Goal: Task Accomplishment & Management: Manage account settings

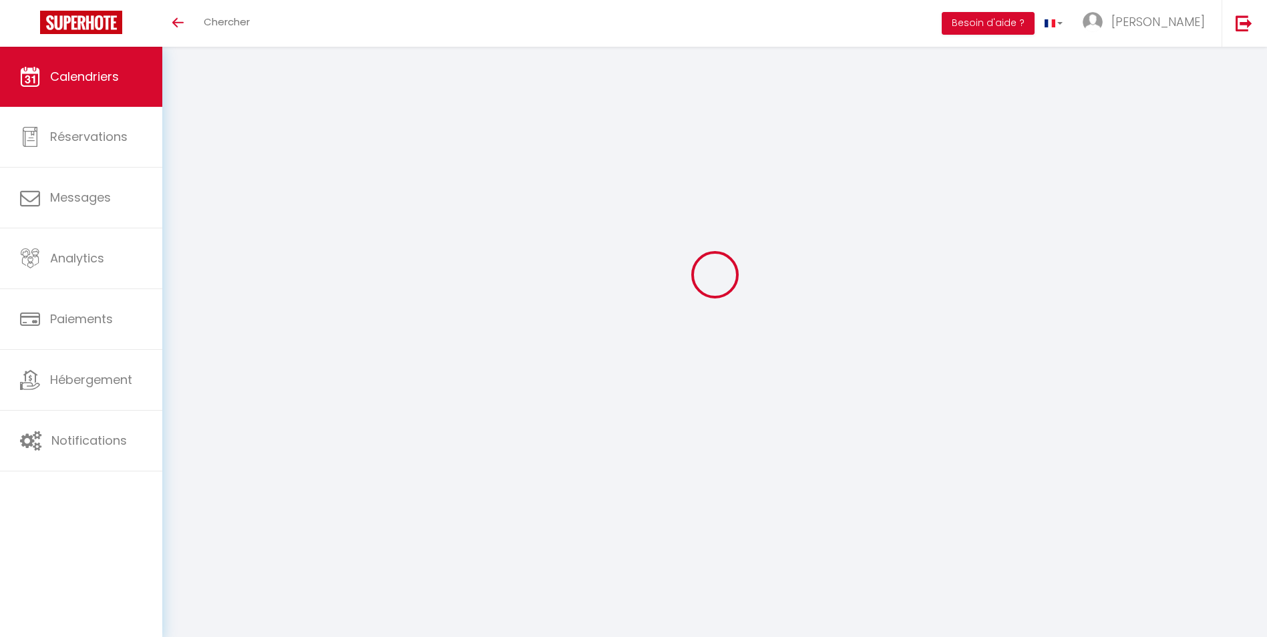
select select
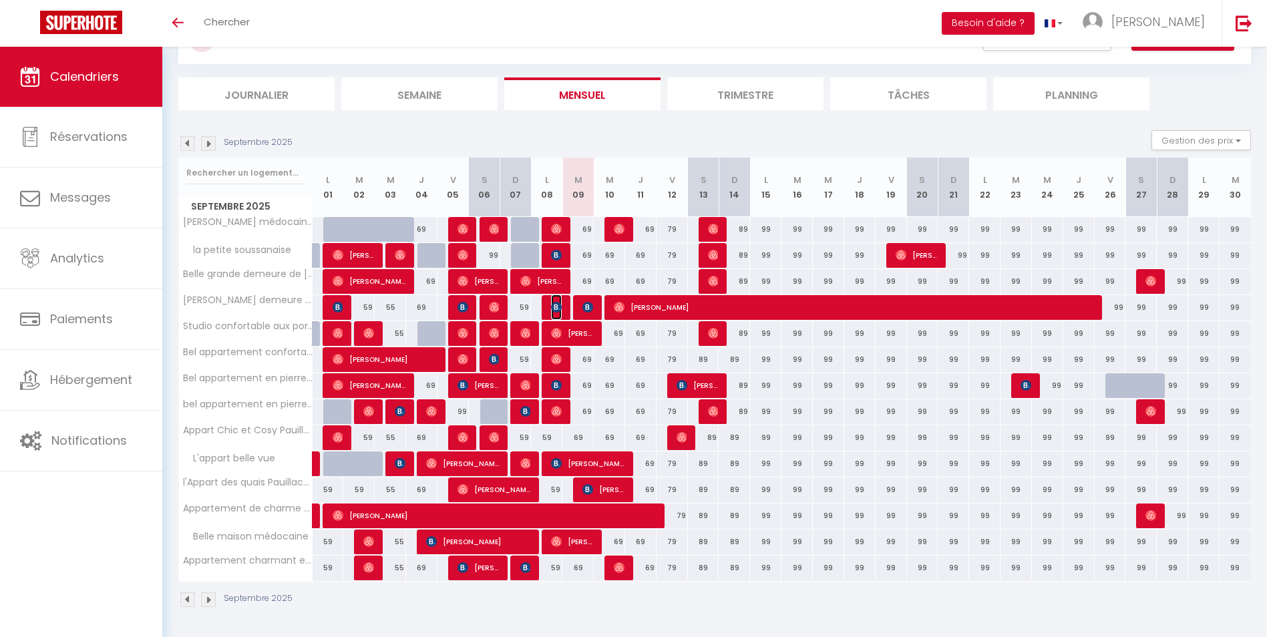
click at [560, 308] on img at bounding box center [556, 307] width 11 height 11
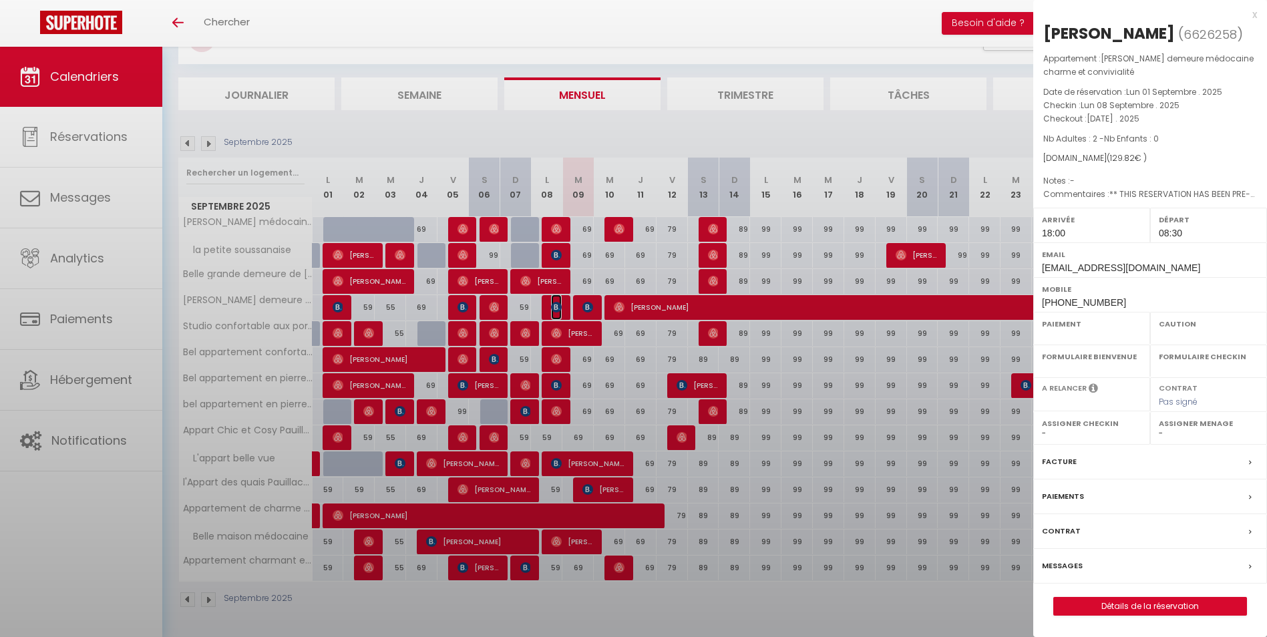
select select "OK"
select select "KO"
select select "0"
select select "1"
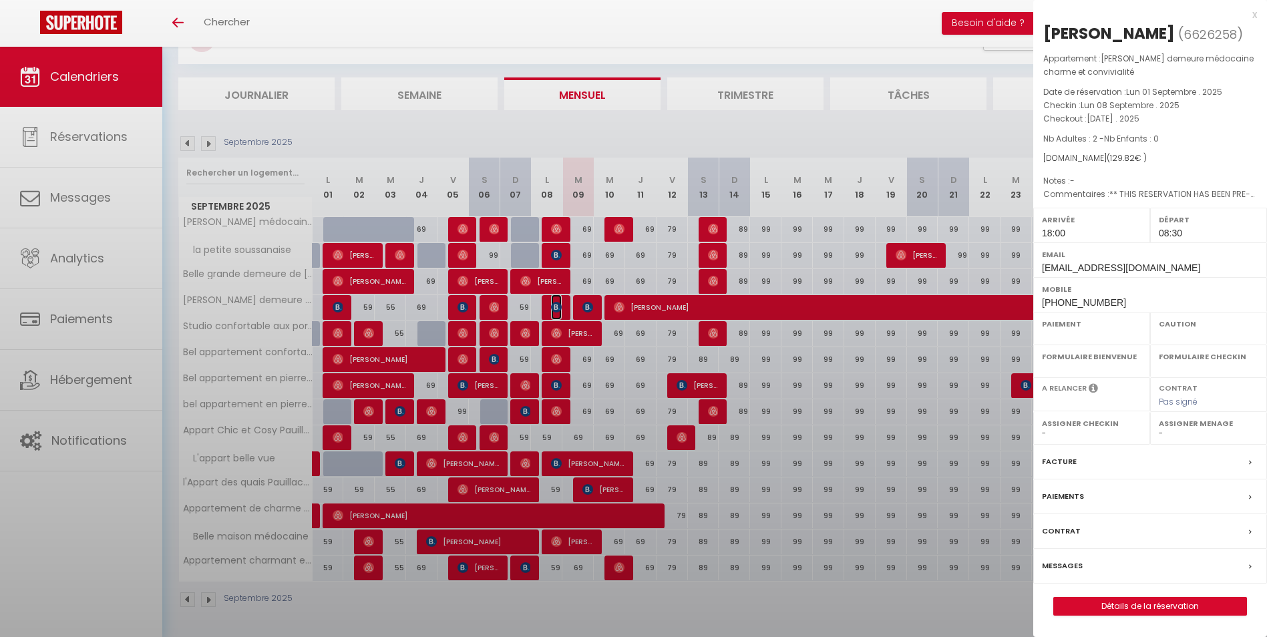
select select
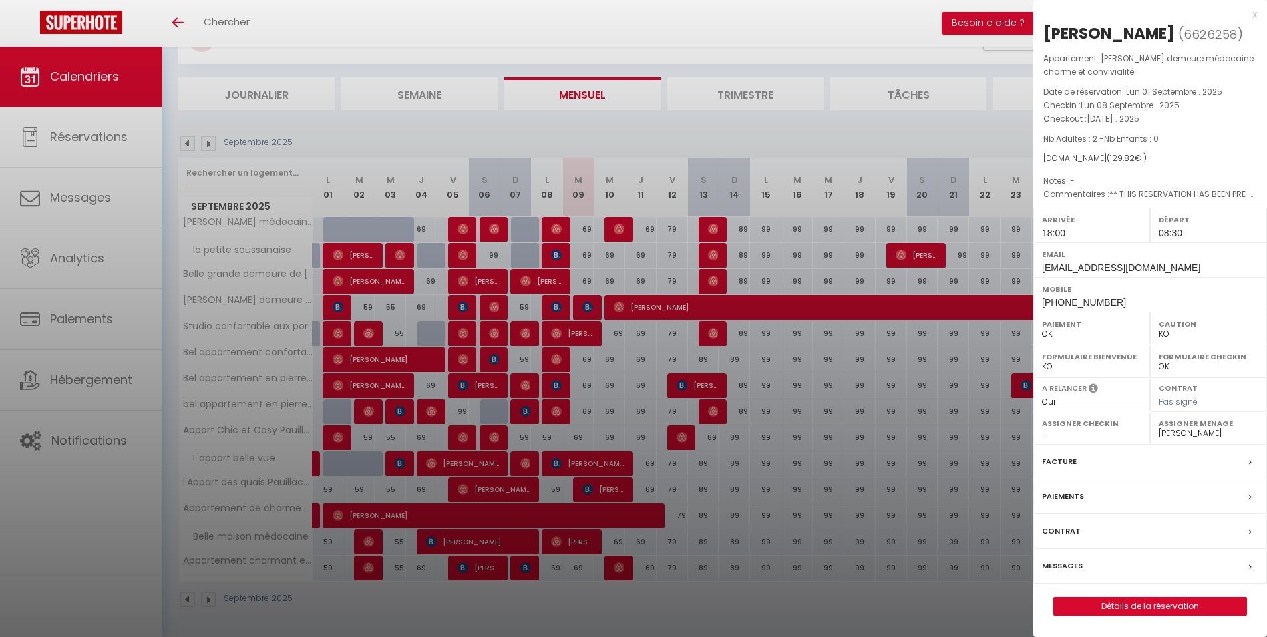
click at [1169, 432] on select "- [PERSON_NAME] Madysson Ligné [PERSON_NAME]" at bounding box center [1209, 433] width 100 height 12
select select "18028"
click at [1159, 427] on select "- [PERSON_NAME] Madysson Ligné [PERSON_NAME]" at bounding box center [1209, 433] width 100 height 12
click at [786, 29] on div at bounding box center [633, 318] width 1267 height 637
